Goal: Complete application form

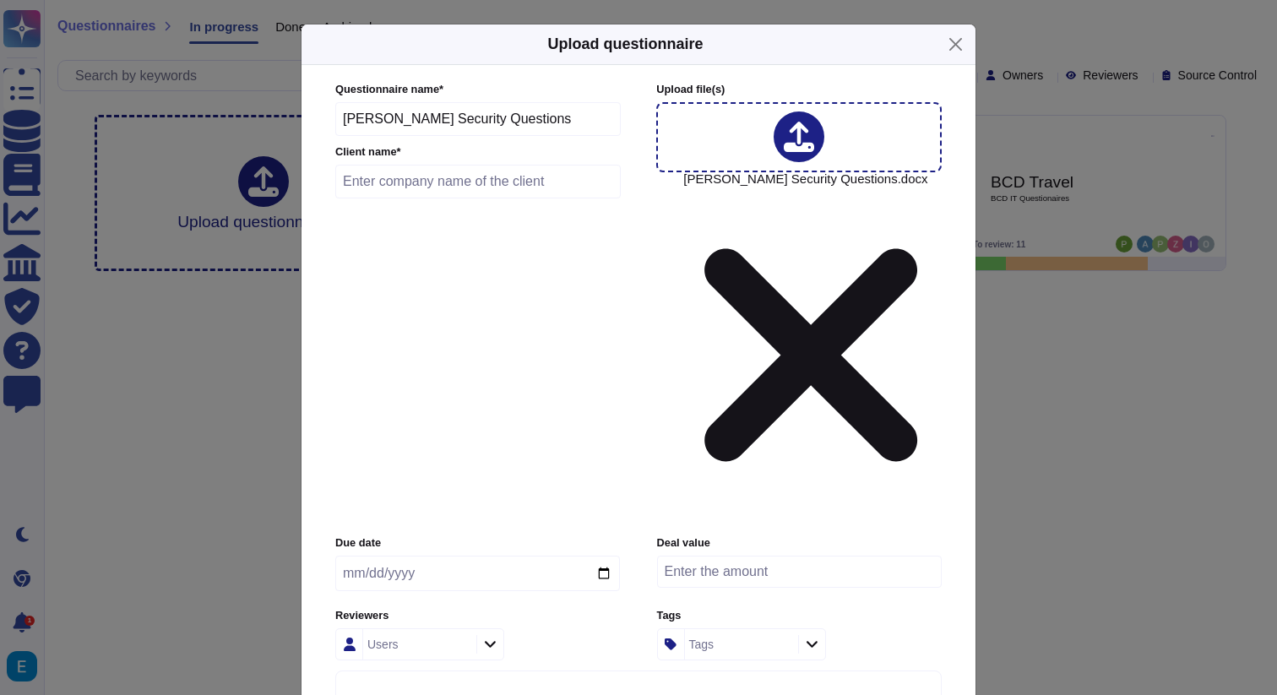
click at [785, 162] on div at bounding box center [799, 136] width 51 height 51
click at [784, 556] on input "number" at bounding box center [799, 572] width 285 height 32
click at [460, 198] on input "text" at bounding box center [477, 182] width 285 height 34
type input "[PERSON_NAME]"
click at [477, 556] on input "date" at bounding box center [477, 573] width 285 height 35
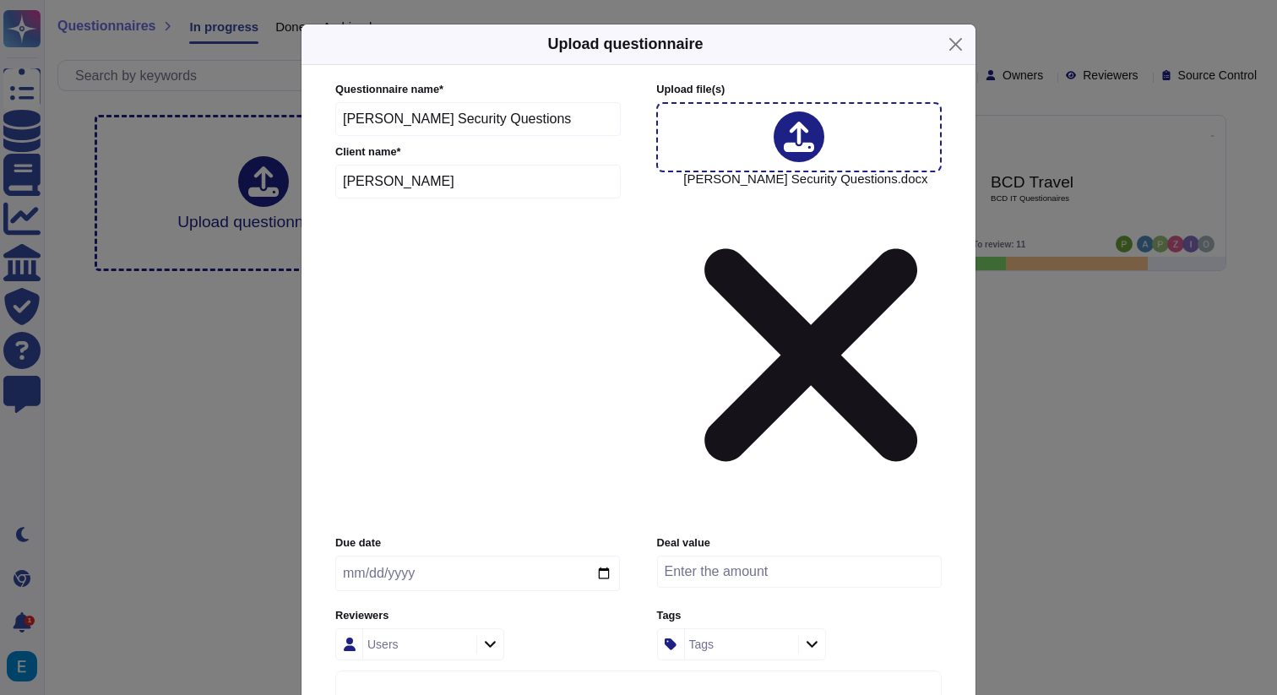
click at [601, 556] on input "date" at bounding box center [477, 573] width 285 height 35
type input "[DATE]"
click at [445, 629] on div "Users" at bounding box center [417, 644] width 109 height 30
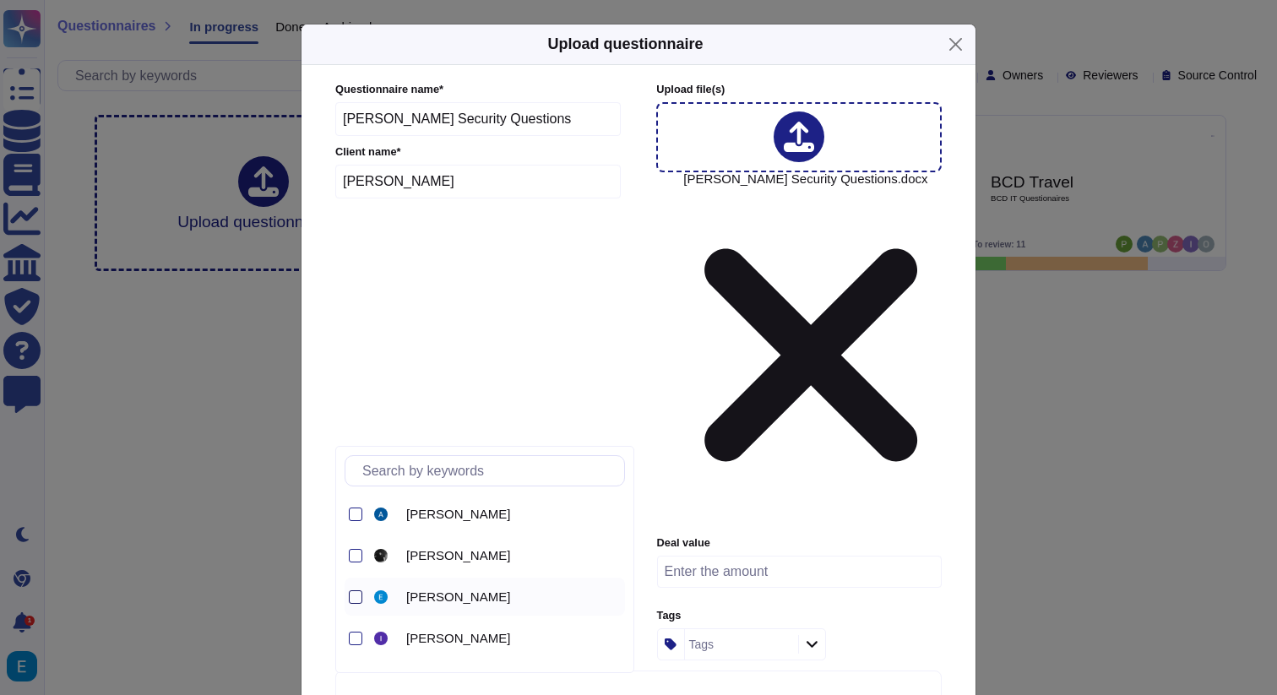
click at [358, 592] on div at bounding box center [356, 597] width 14 height 14
click at [363, 515] on div "[PERSON_NAME]" at bounding box center [485, 514] width 280 height 38
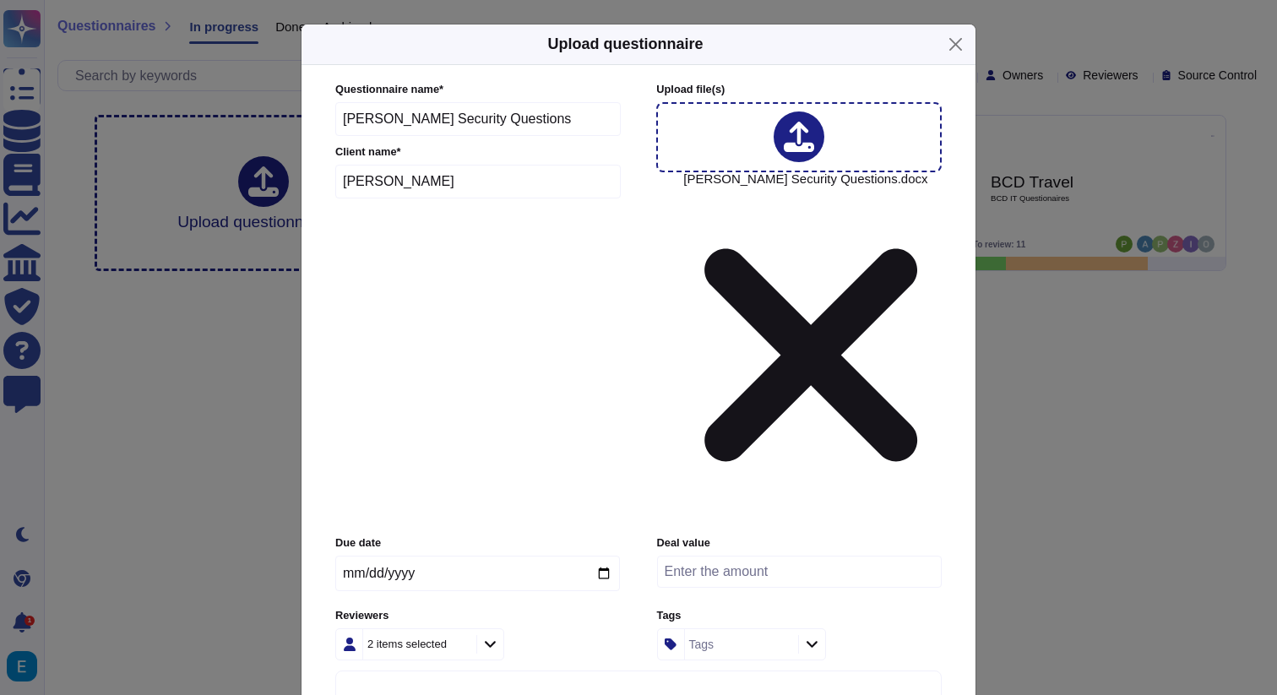
click at [324, 497] on div "Questionnaire name * [PERSON_NAME] Security Questions Client name * [PERSON_NAM…" at bounding box center [638, 398] width 640 height 666
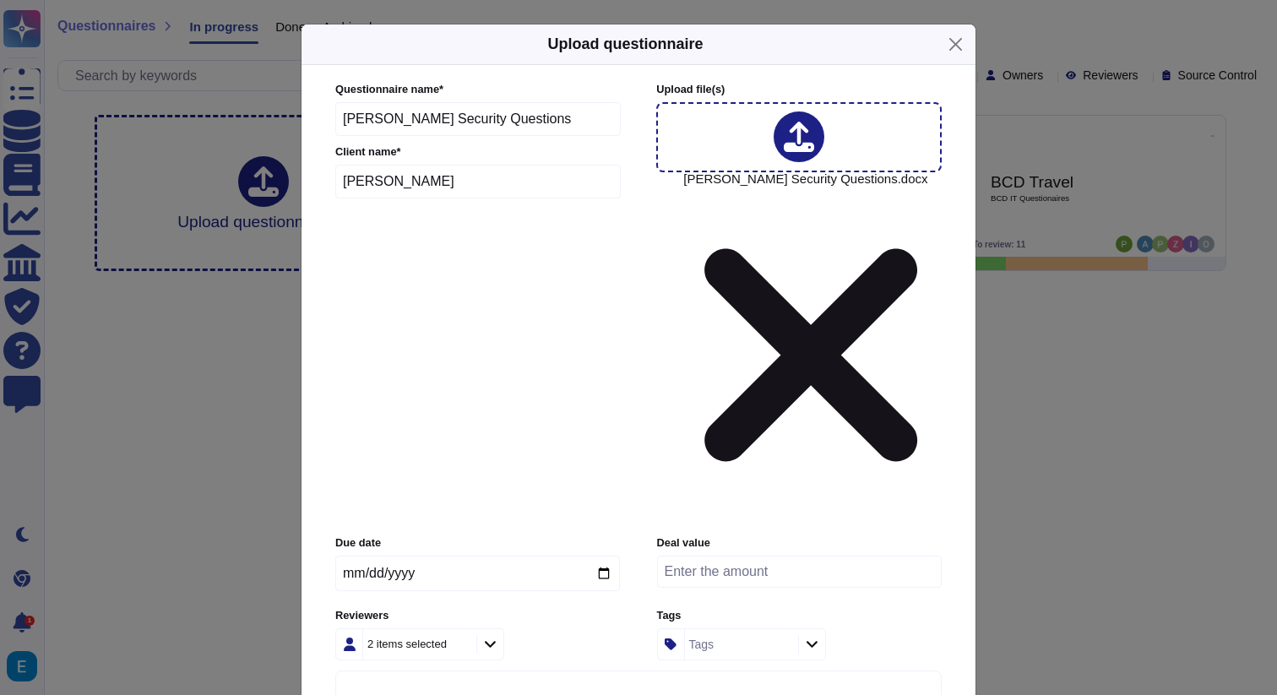
click at [485, 637] on icon at bounding box center [490, 644] width 13 height 14
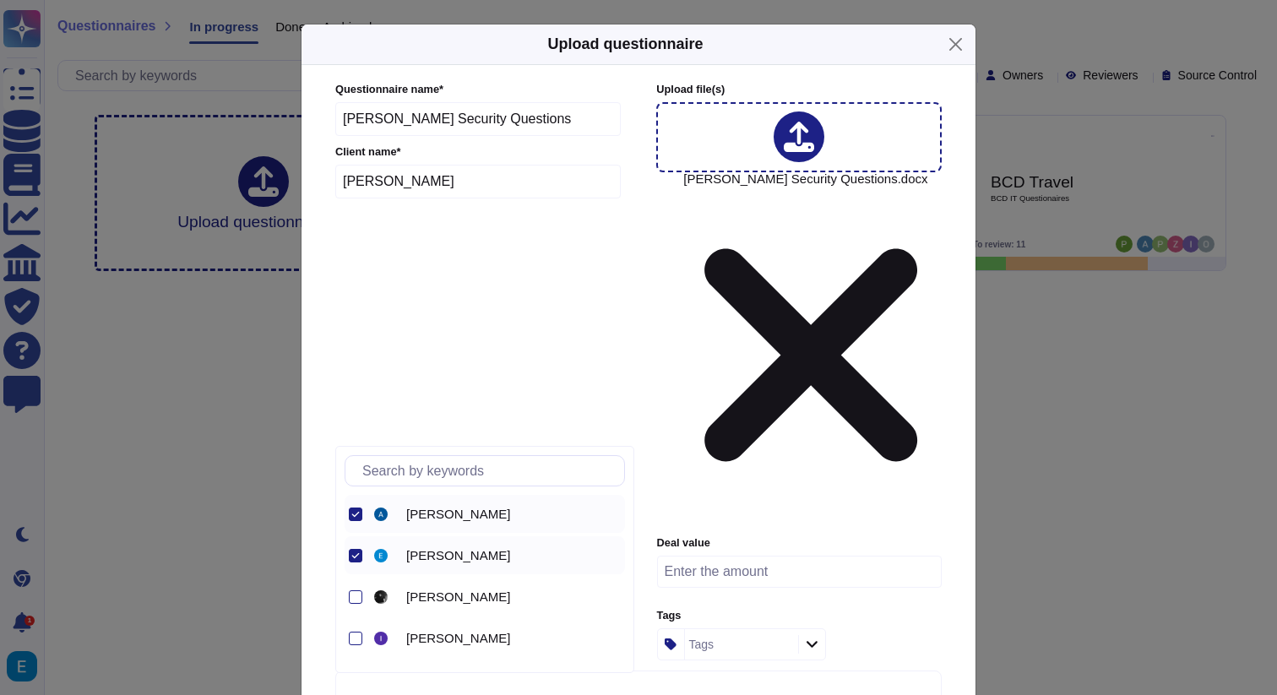
click at [362, 519] on div "[PERSON_NAME]" at bounding box center [485, 514] width 280 height 38
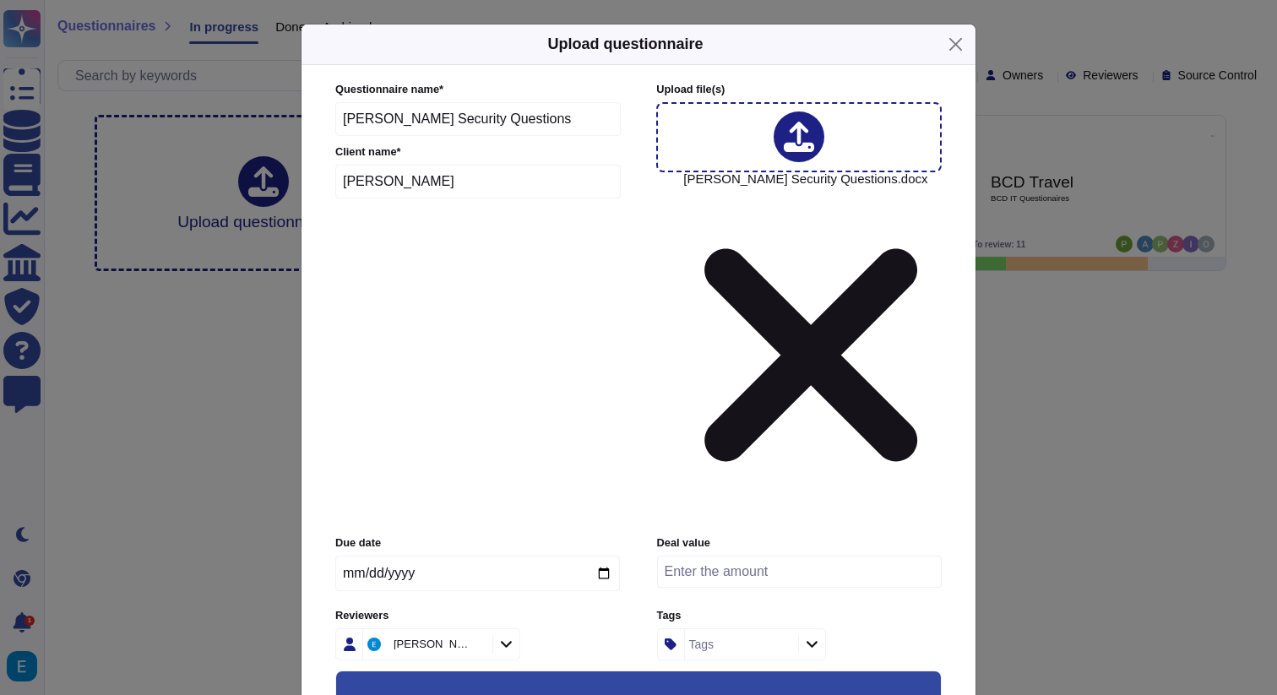
click at [796, 628] on div "Tags" at bounding box center [741, 644] width 169 height 32
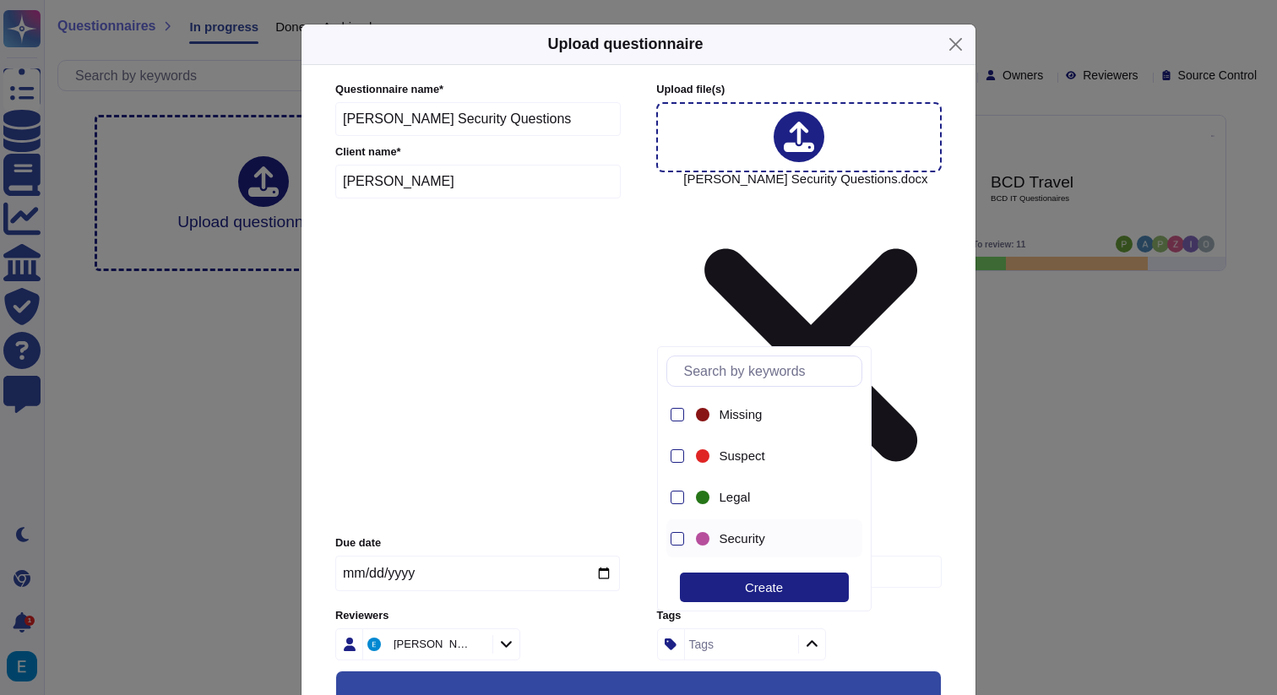
click at [677, 546] on div at bounding box center [675, 538] width 18 height 38
click at [571, 628] on div "[PERSON_NAME]" at bounding box center [477, 644] width 285 height 32
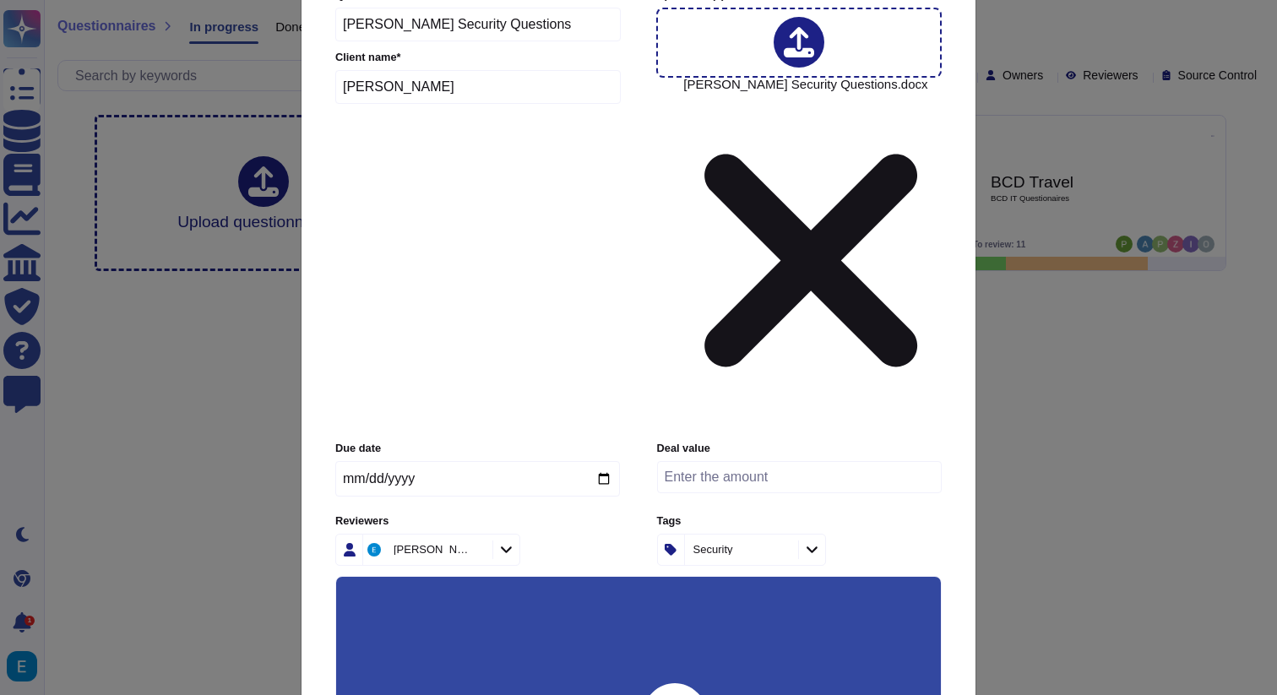
scroll to position [97, 0]
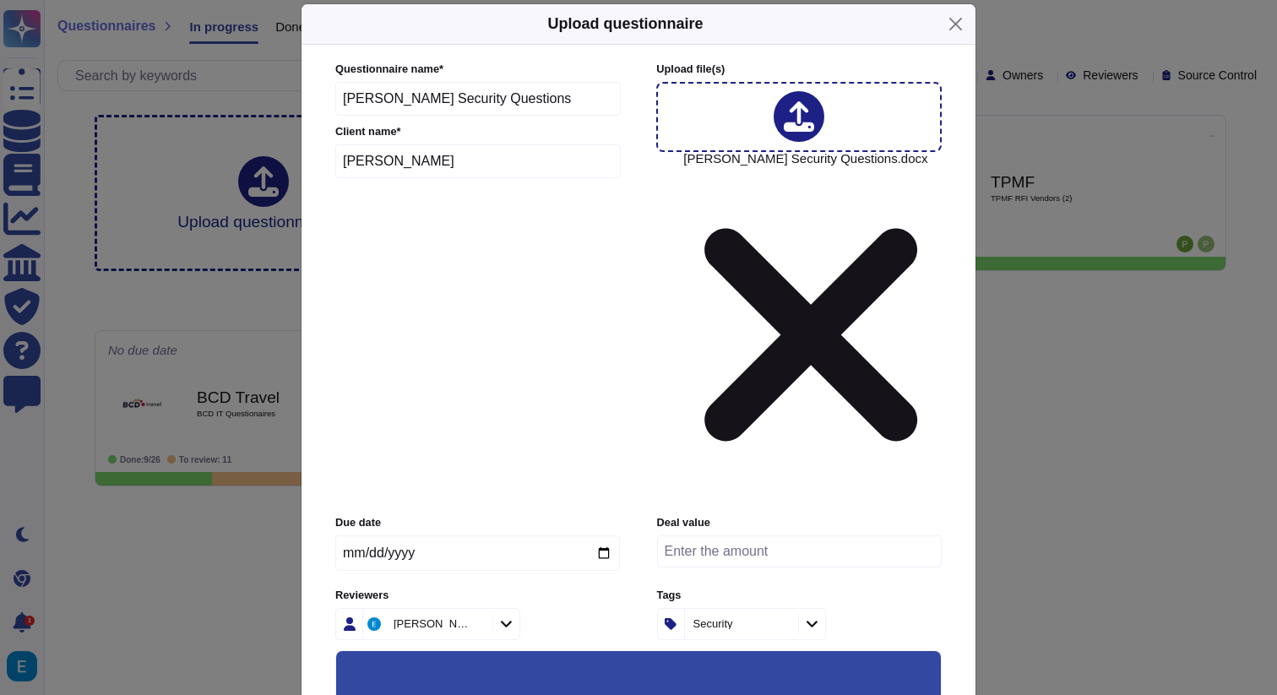
scroll to position [0, 0]
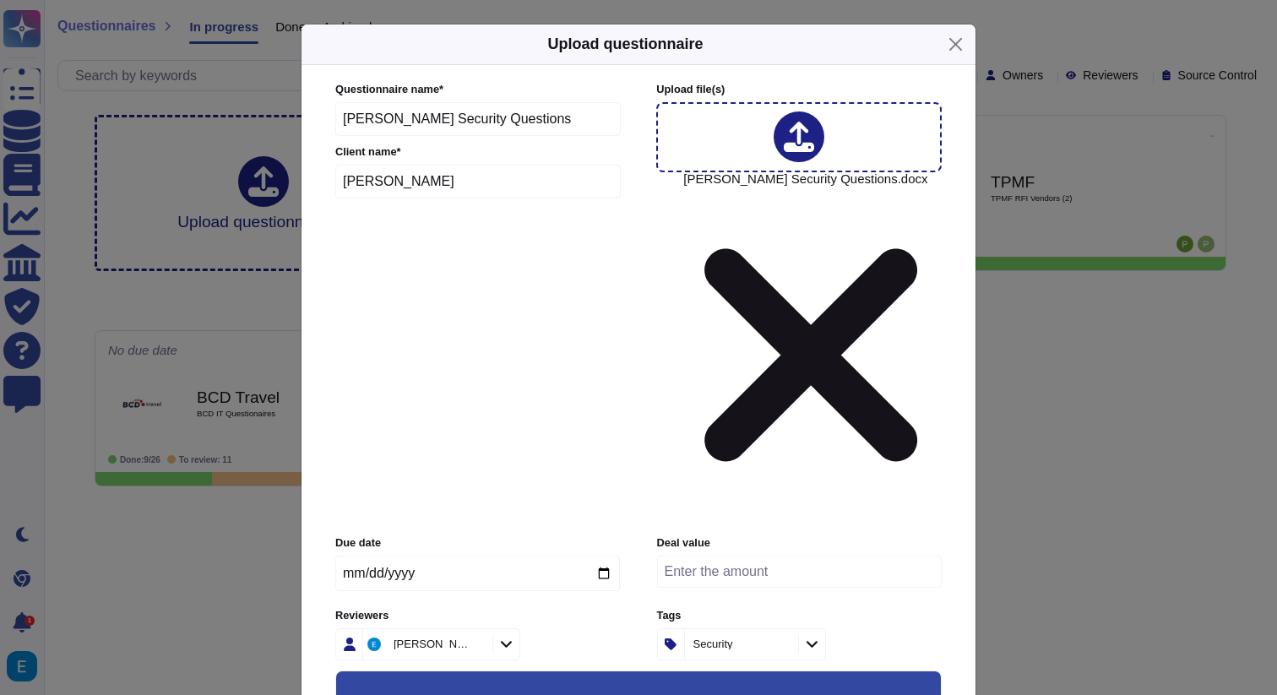
click at [763, 556] on input "number" at bounding box center [799, 572] width 285 height 32
